Goal: Information Seeking & Learning: Learn about a topic

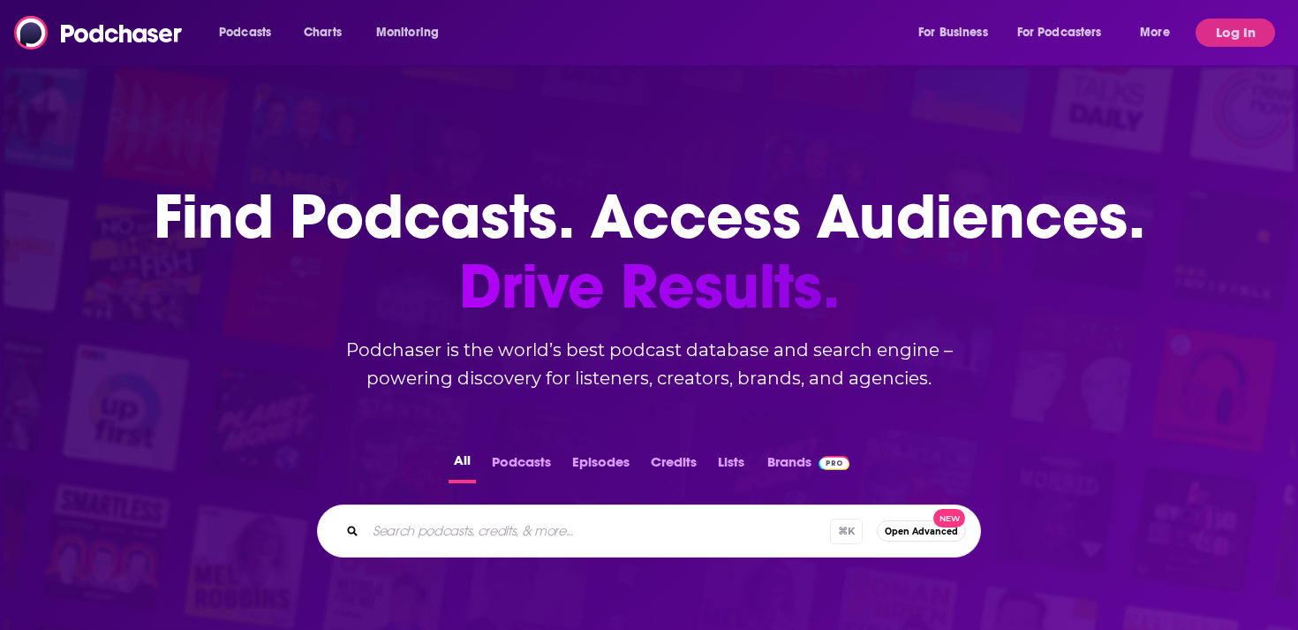
click at [489, 529] on input "Search podcasts, credits, & more..." at bounding box center [598, 531] width 465 height 28
type input "the psychology podcast"
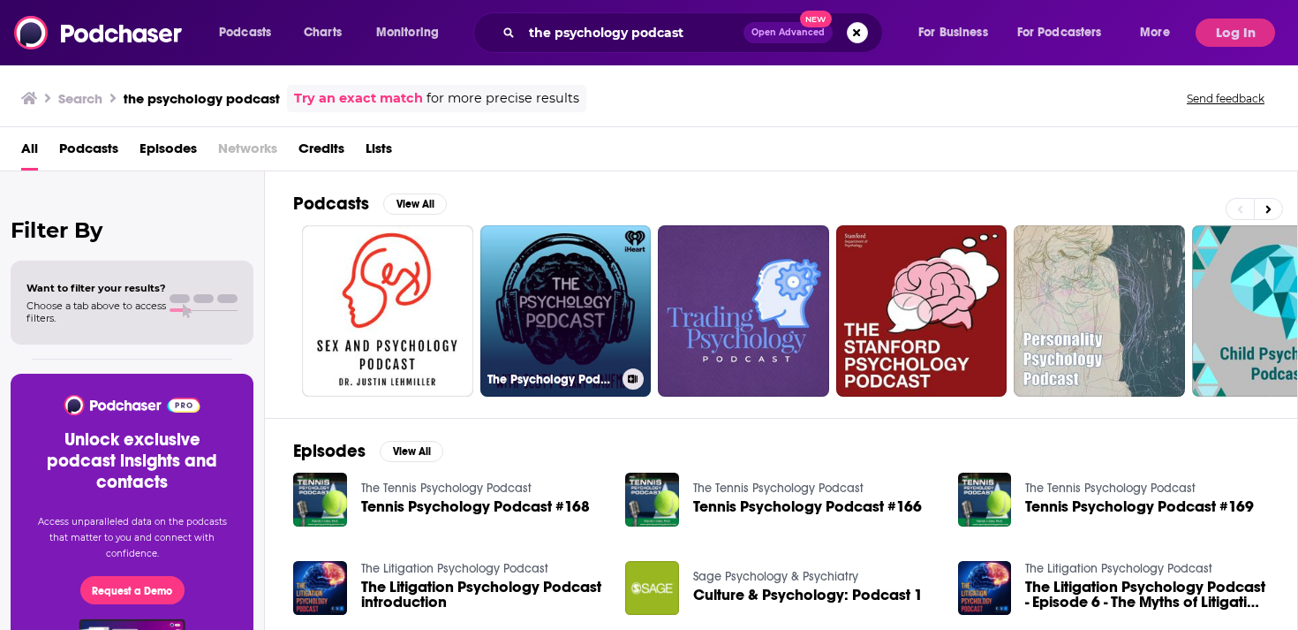
click at [553, 291] on link "The Psychology Podcast" at bounding box center [565, 310] width 171 height 171
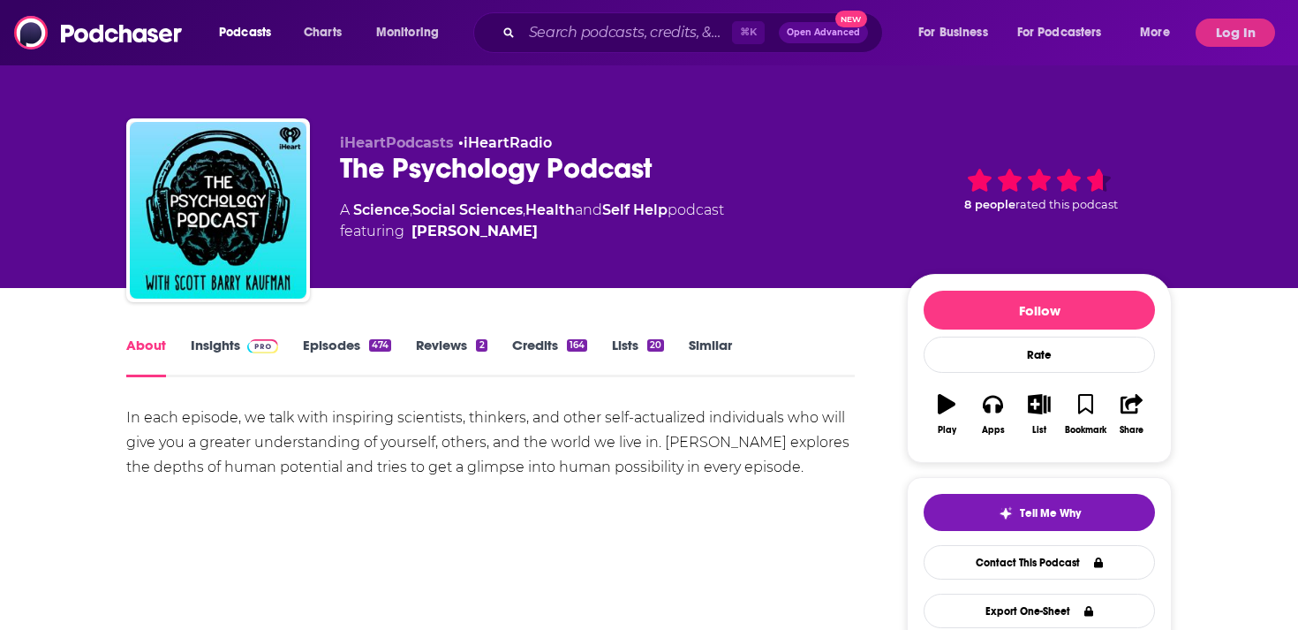
click at [228, 358] on link "Insights" at bounding box center [234, 356] width 87 height 41
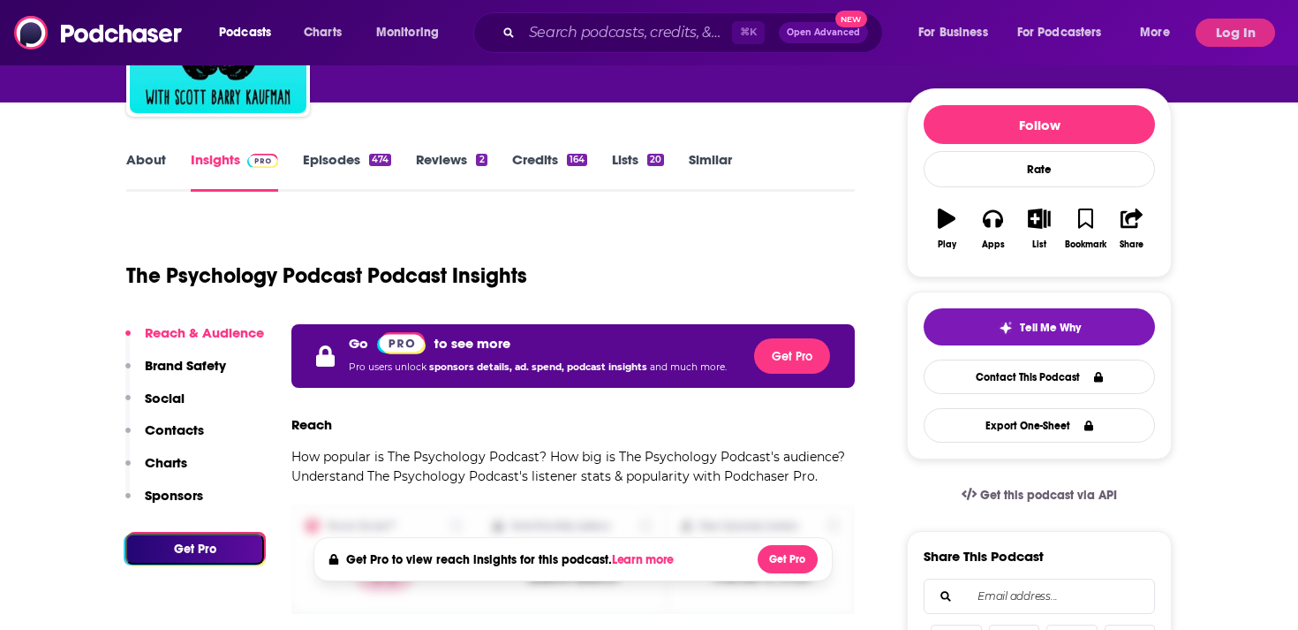
scroll to position [142, 0]
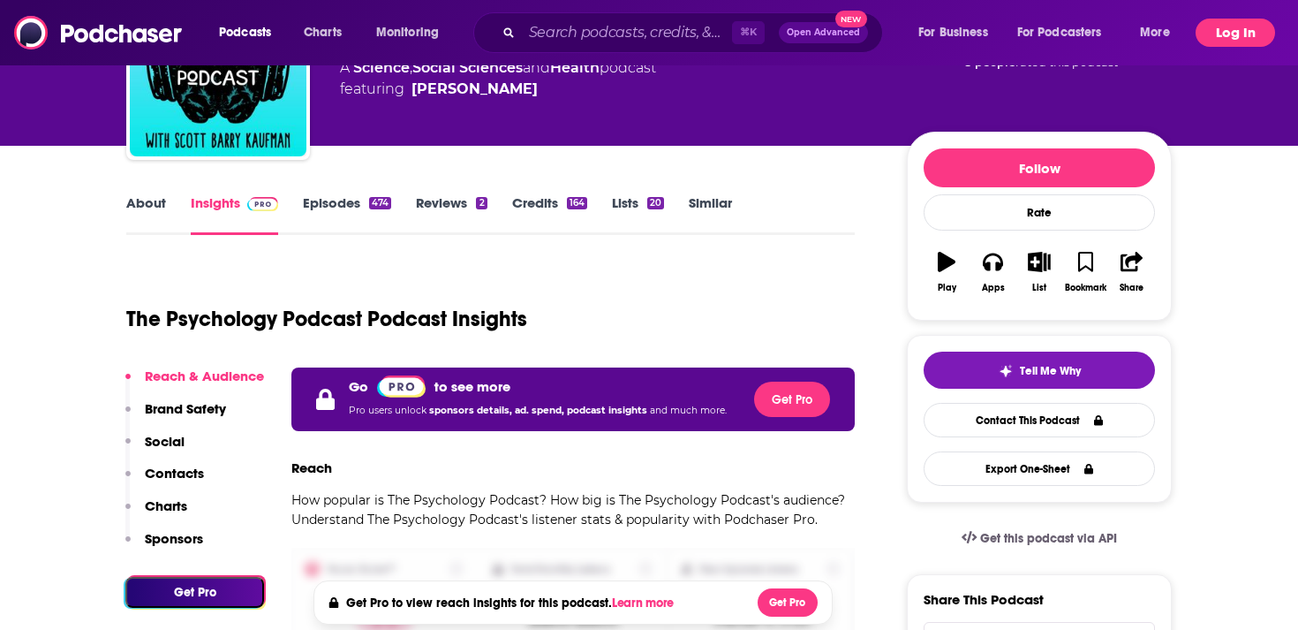
click at [1235, 34] on button "Log In" at bounding box center [1235, 33] width 79 height 28
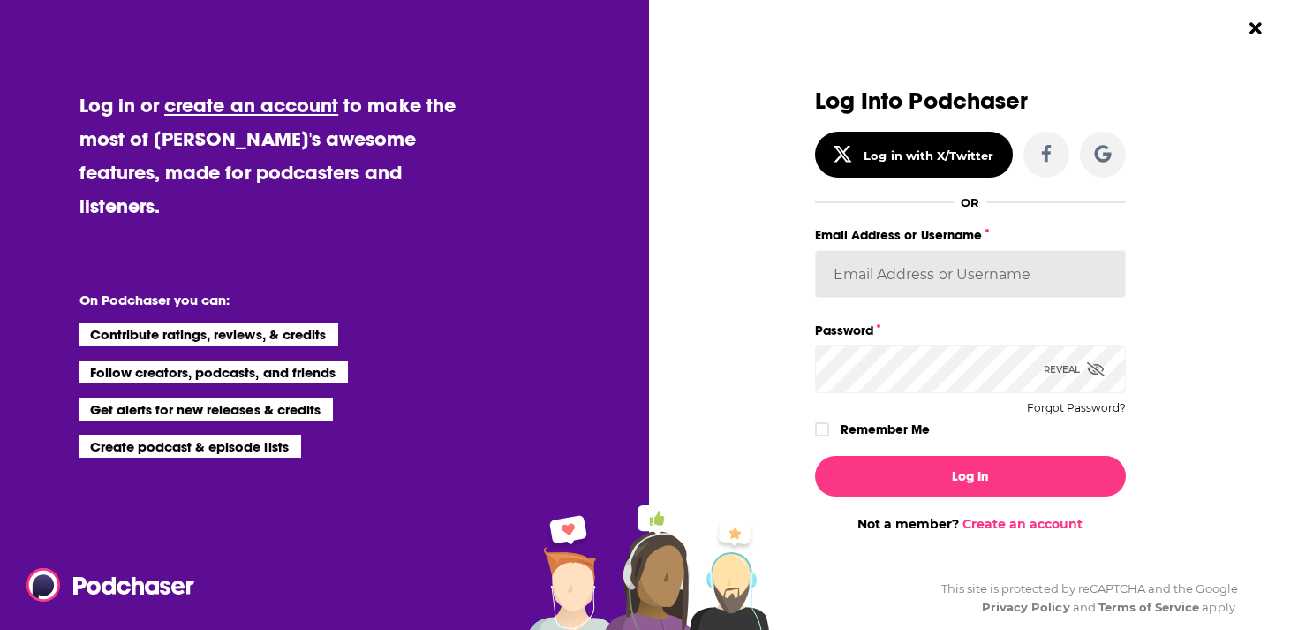
click at [879, 291] on input "Email Address or Username" at bounding box center [970, 274] width 311 height 48
type input "celadonmarketing"
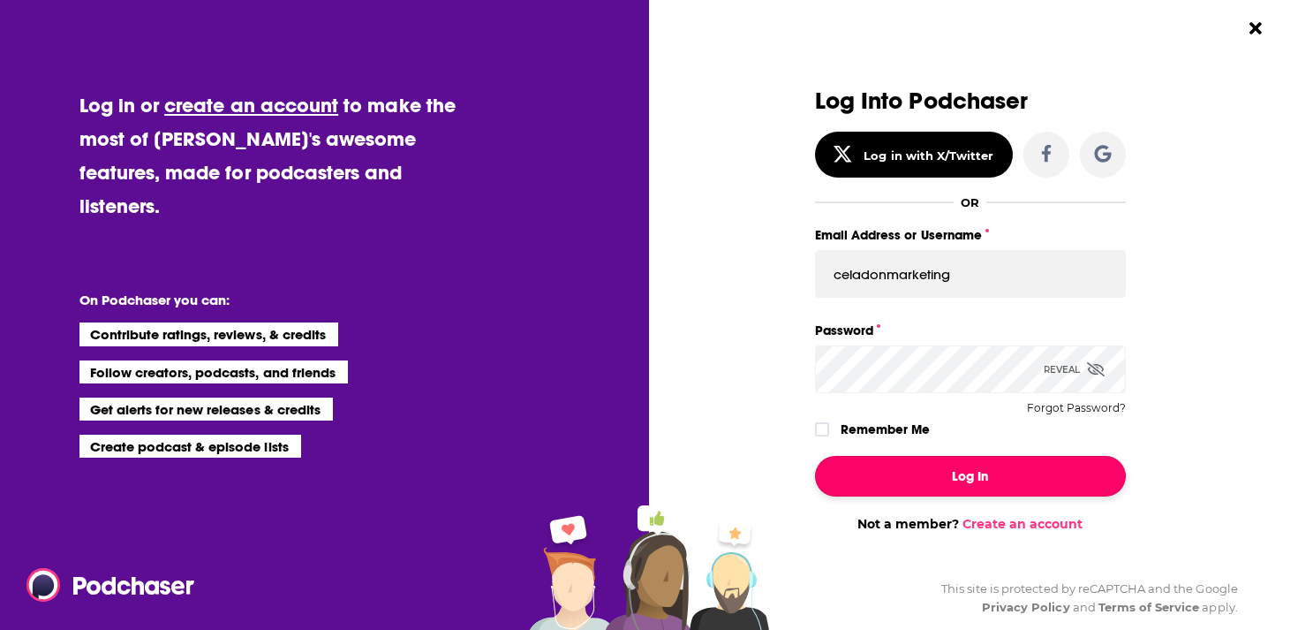
click at [949, 464] on button "Log In" at bounding box center [970, 476] width 311 height 41
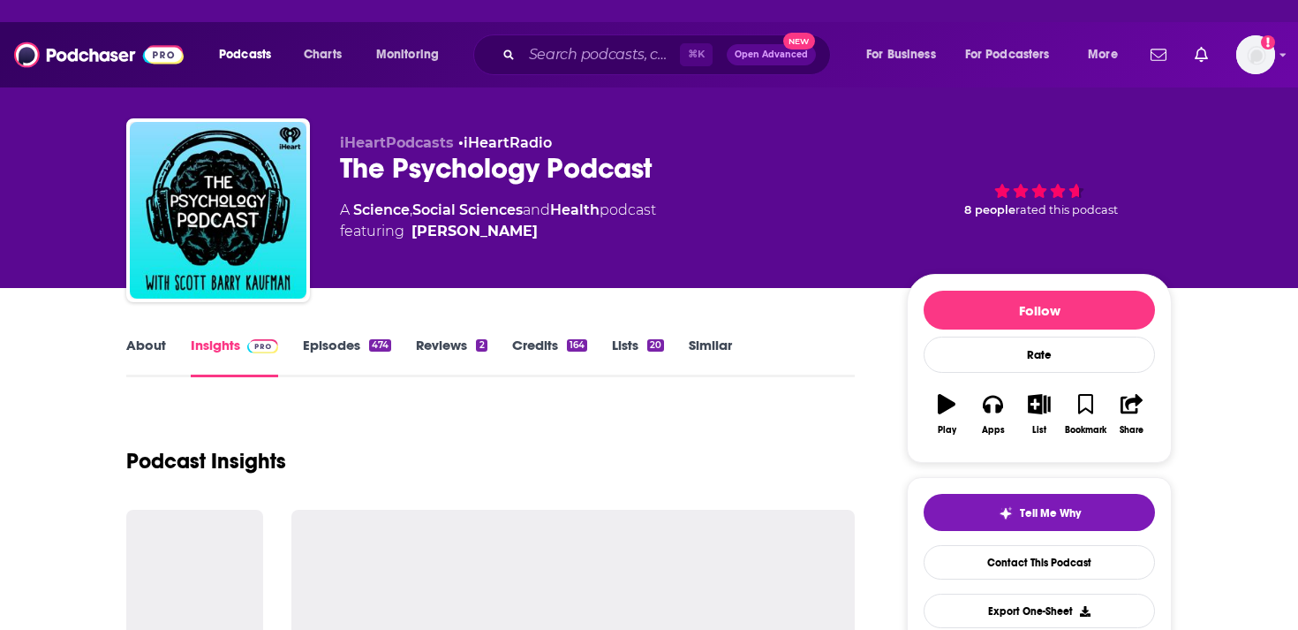
scroll to position [142, 0]
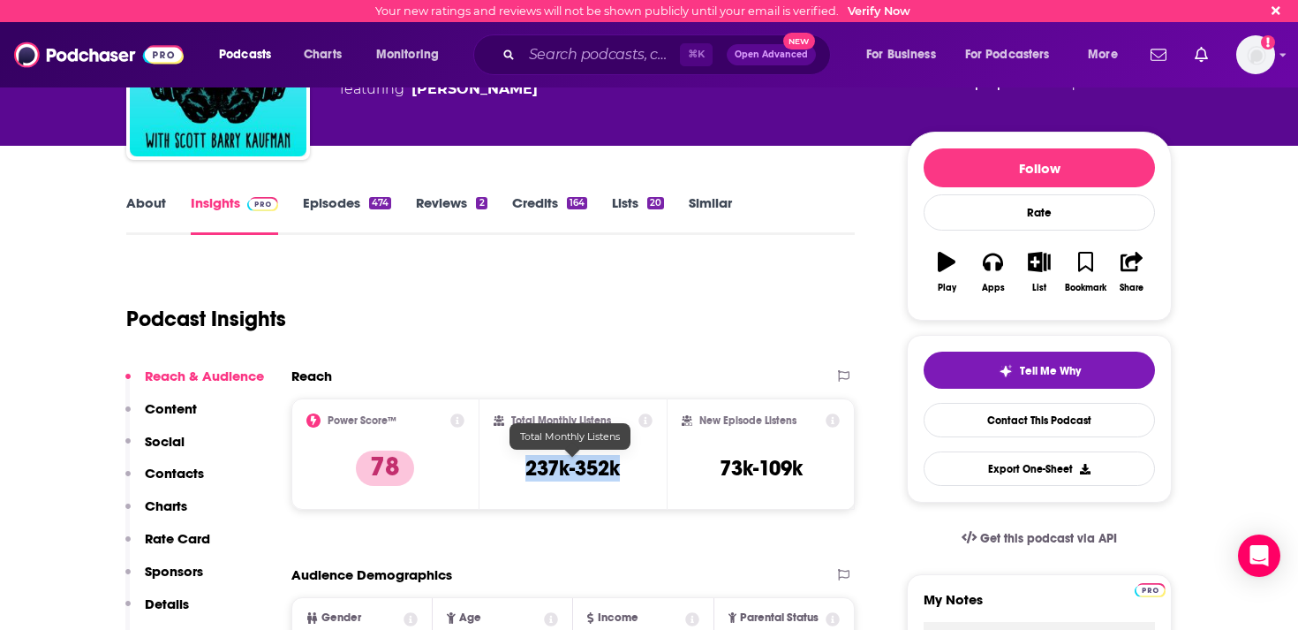
drag, startPoint x: 510, startPoint y: 473, endPoint x: 625, endPoint y: 474, distance: 115.7
click at [625, 474] on div "Total Monthly Listens 237k-352k" at bounding box center [574, 453] width 160 height 81
copy h3 "237k-352k"
